Goal: Transaction & Acquisition: Purchase product/service

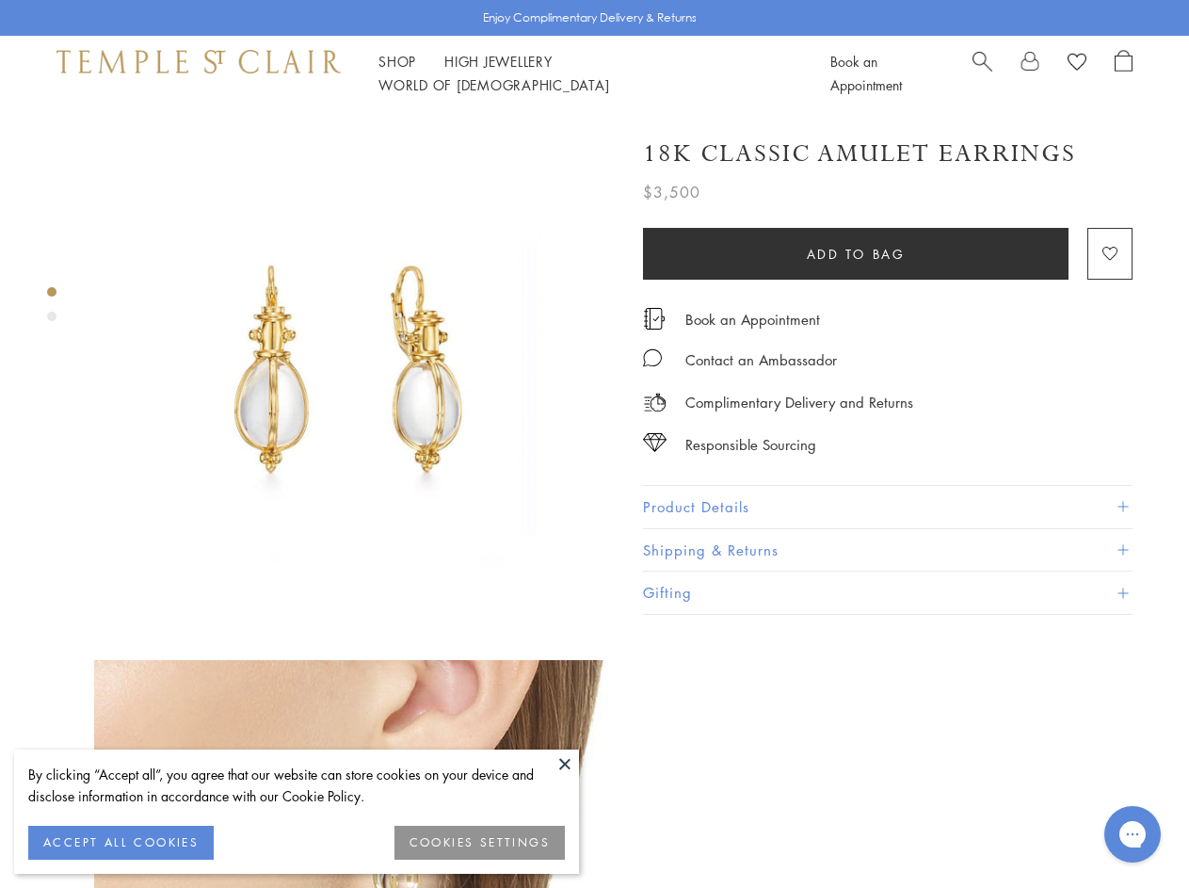
click at [594, 444] on img at bounding box center [354, 371] width 521 height 521
click at [565, 764] on button at bounding box center [565, 764] width 28 height 28
click at [121, 843] on button "ACCEPT ALL COOKIES" at bounding box center [121, 843] width 186 height 34
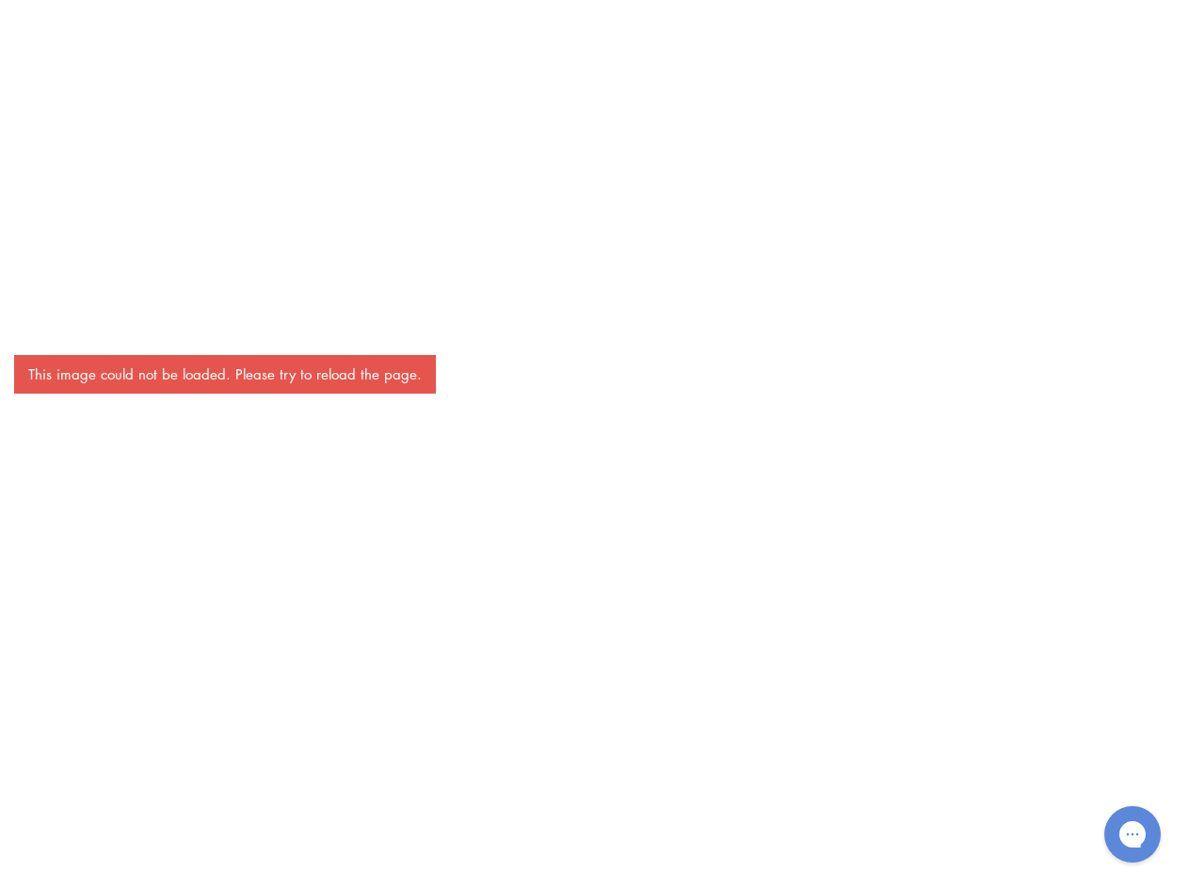
click at [480, 843] on div "This image could not be loaded. Please try to reload the page." at bounding box center [594, 444] width 1189 height 888
click at [397, 73] on div "This image could not be loaded. Please try to reload the page." at bounding box center [594, 444] width 1189 height 888
click at [647, 73] on div "This image could not be loaded. Please try to reload the page." at bounding box center [594, 444] width 1189 height 888
click at [594, 499] on div "This image could not be loaded. Please try to reload the page." at bounding box center [594, 444] width 1189 height 888
click at [52, 292] on div "This image could not be loaded. Please try to reload the page." at bounding box center [594, 444] width 1189 height 888
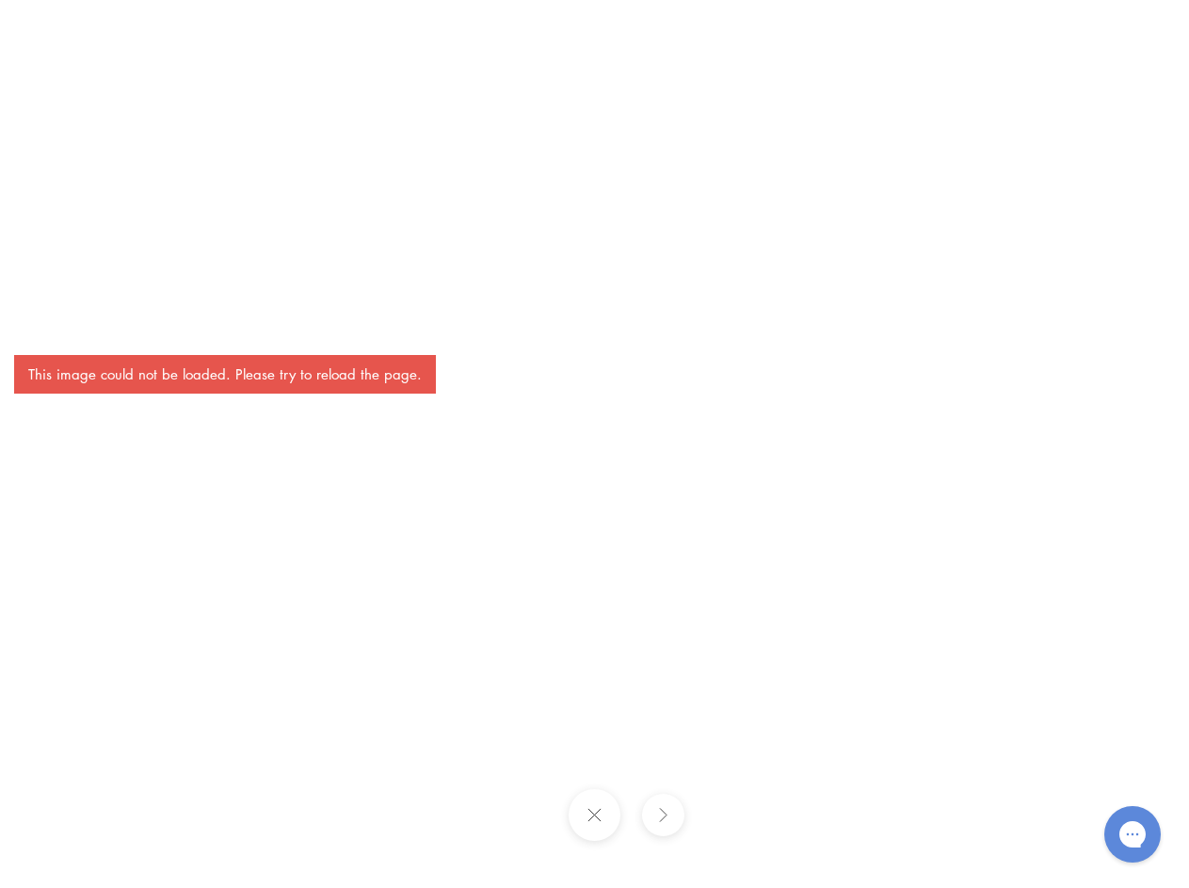
click at [52, 316] on div "This image could not be loaded. Please try to reload the page." at bounding box center [594, 444] width 1189 height 888
click at [856, 253] on div "This image could not be loaded. Please try to reload the page." at bounding box center [594, 444] width 1189 height 888
